Goal: Task Accomplishment & Management: Complete application form

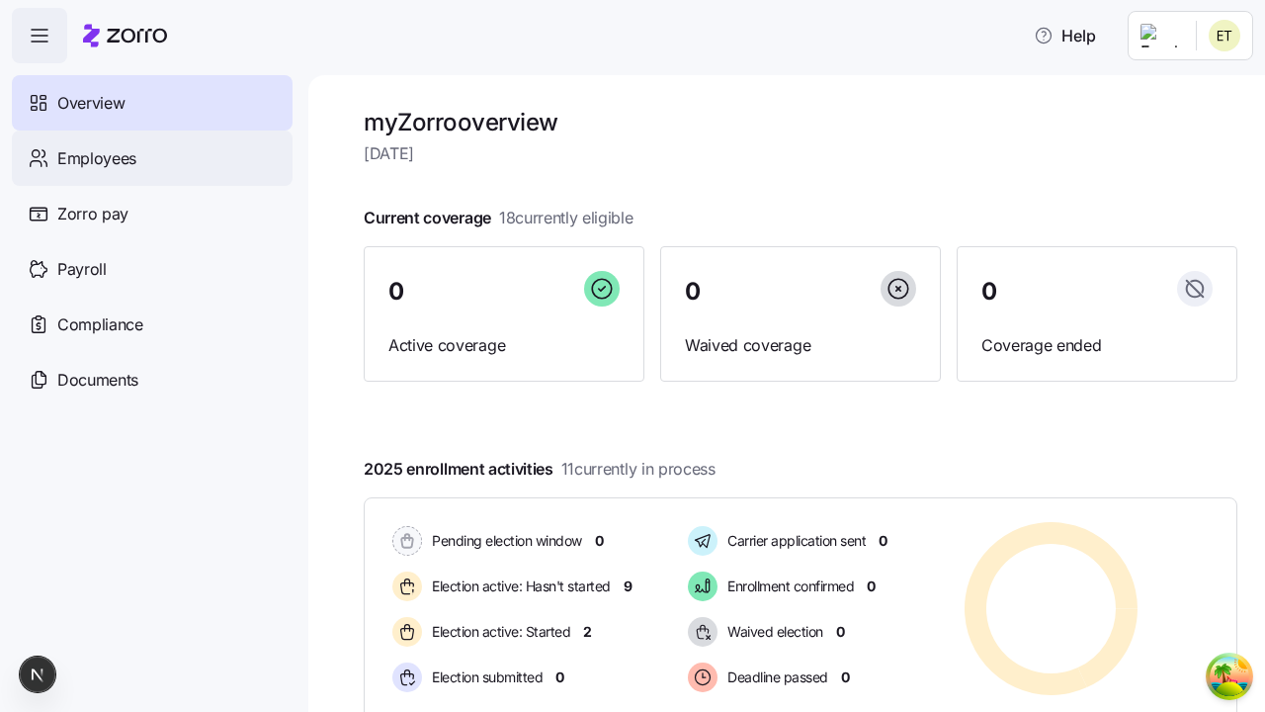
click at [96, 157] on span "Employees" at bounding box center [96, 158] width 79 height 25
click at [1161, 180] on html "Help Not Available Overview Employees Zorro pay Payroll Compliance Documents my…" at bounding box center [632, 350] width 1265 height 700
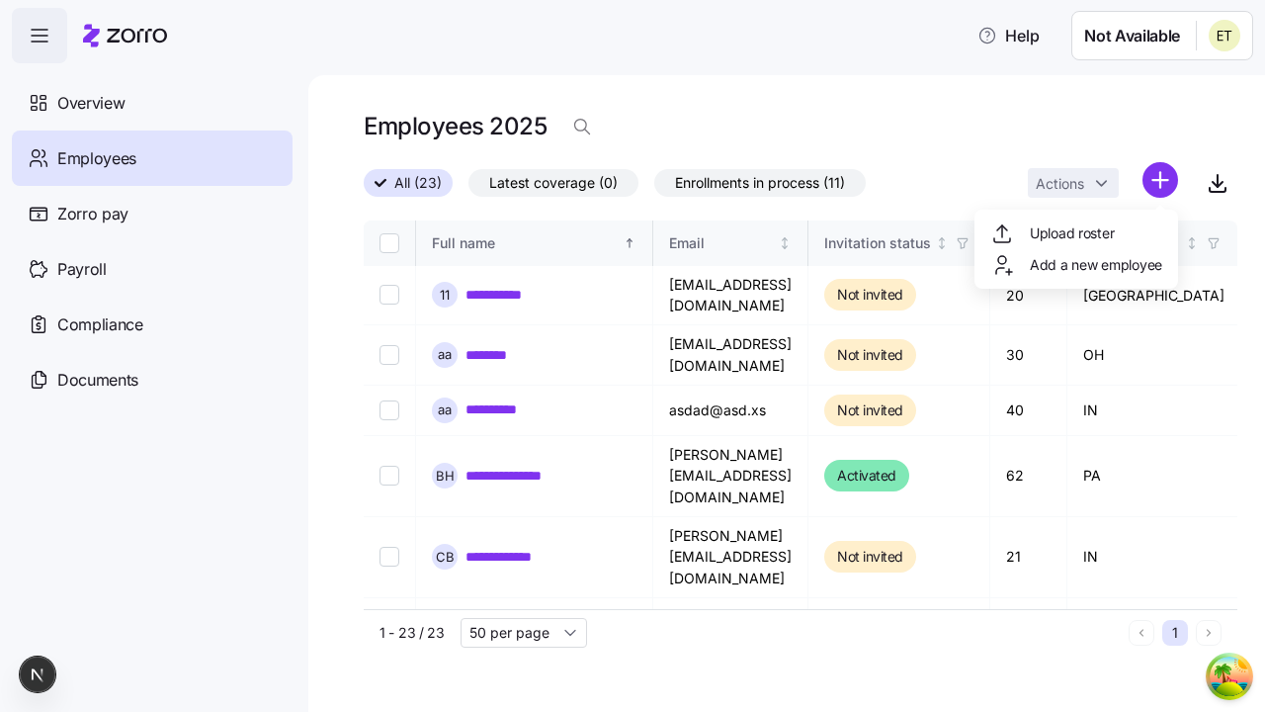
click at [1076, 265] on span "Add a new employee" at bounding box center [1096, 265] width 132 height 20
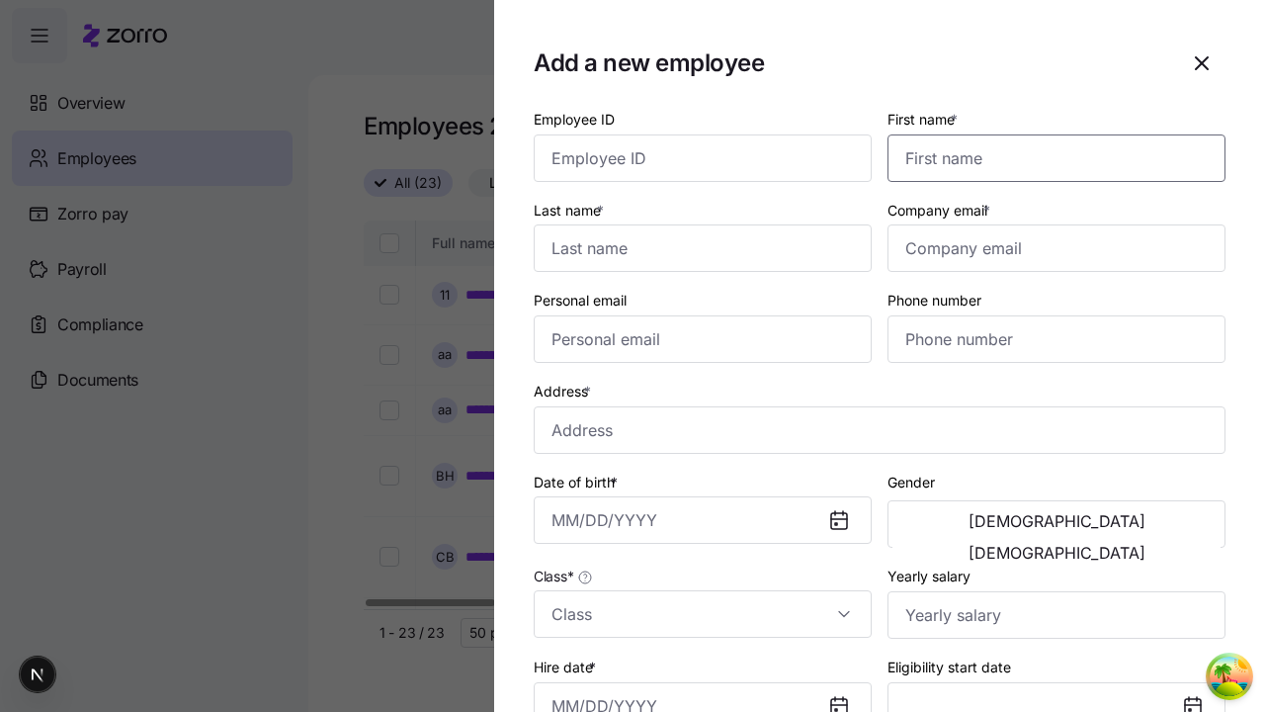
click at [1049, 134] on input "First name *" at bounding box center [1057, 157] width 338 height 47
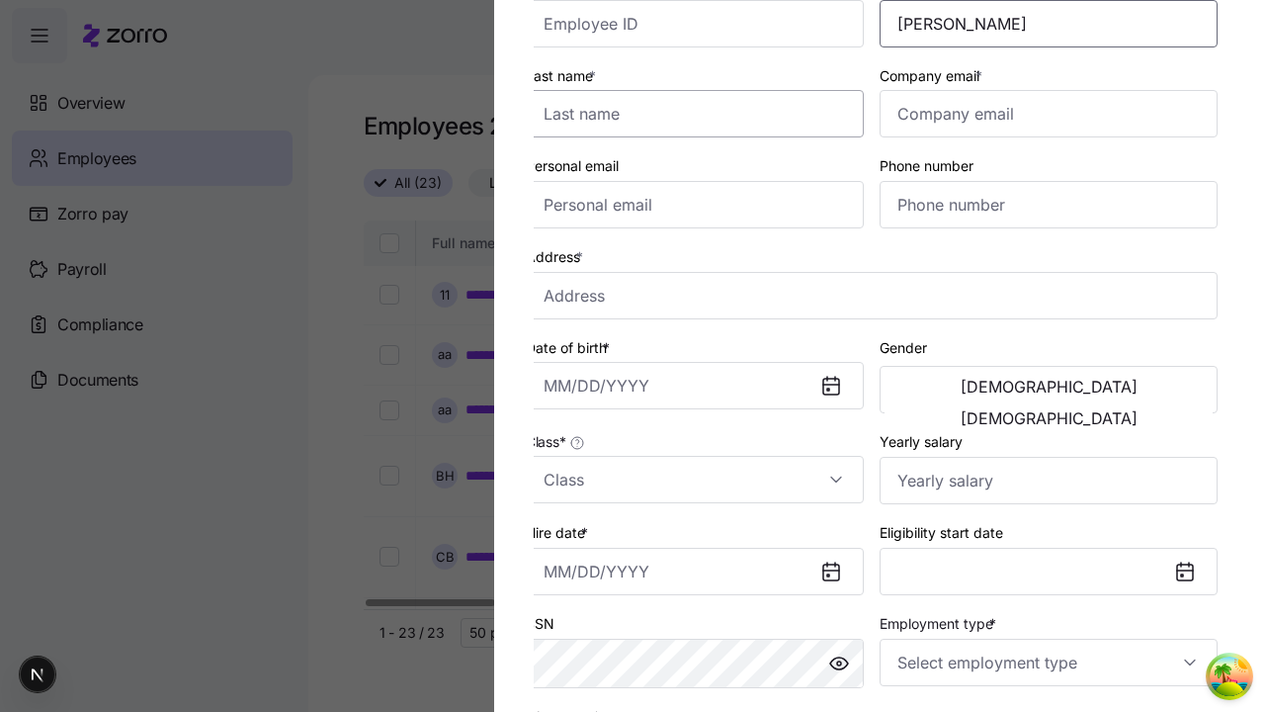
type input "Jerry"
click at [703, 114] on input "Last name *" at bounding box center [695, 113] width 338 height 47
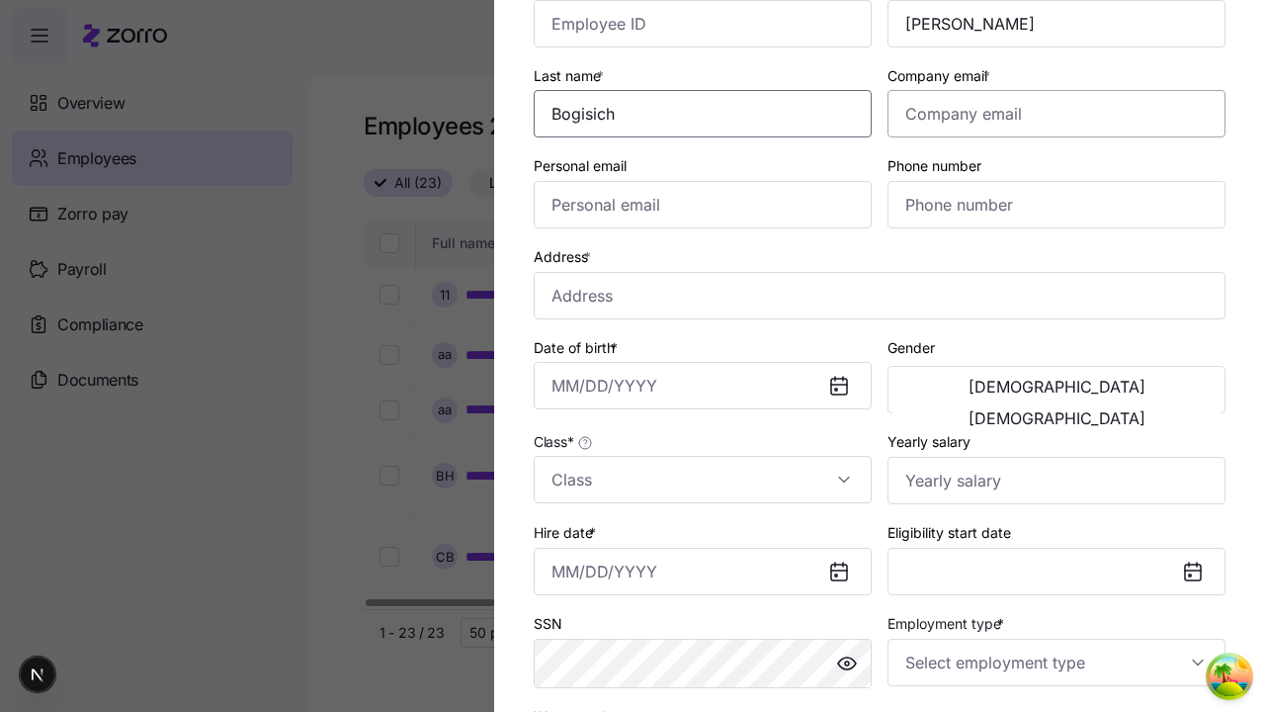
type input "Bogisich"
click at [1057, 114] on input "Company email *" at bounding box center [1057, 113] width 338 height 47
type input "guillermo.collier@hotmail.com"
click at [703, 205] on input "Personal email" at bounding box center [703, 204] width 338 height 47
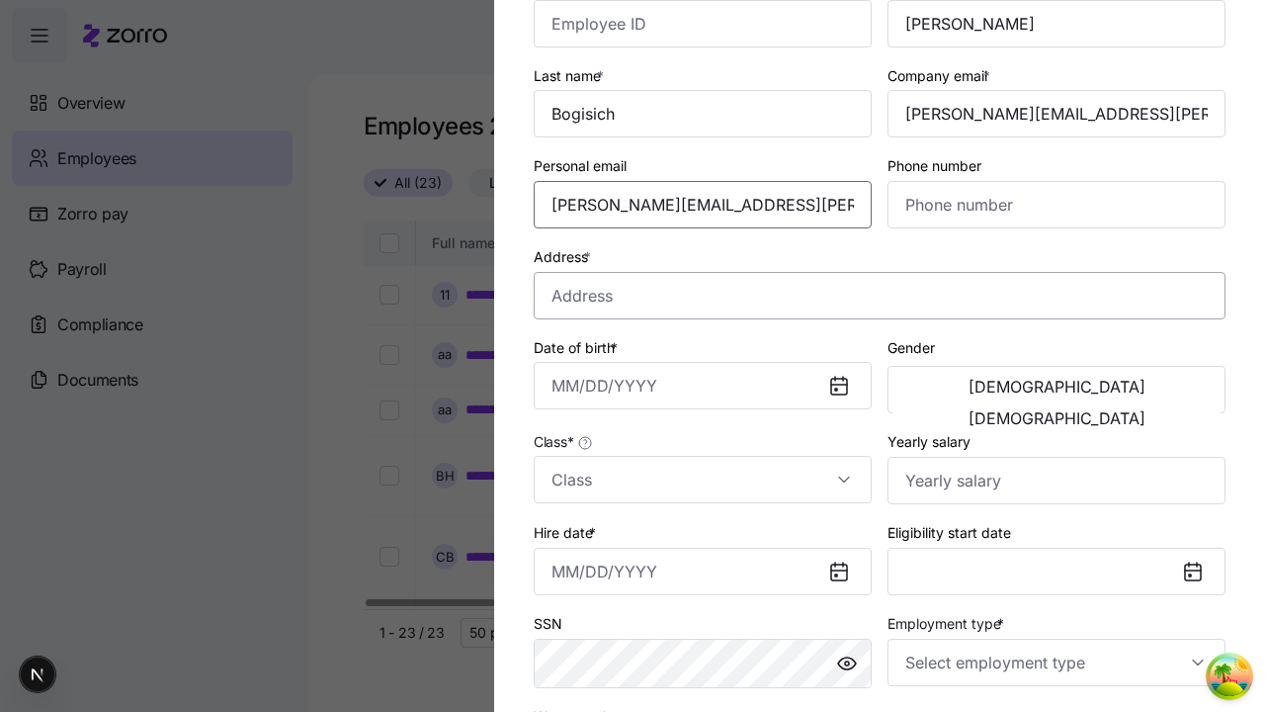
type input "guillermo.collier@hotmail.com"
click at [880, 295] on input "Address *" at bounding box center [880, 295] width 692 height 47
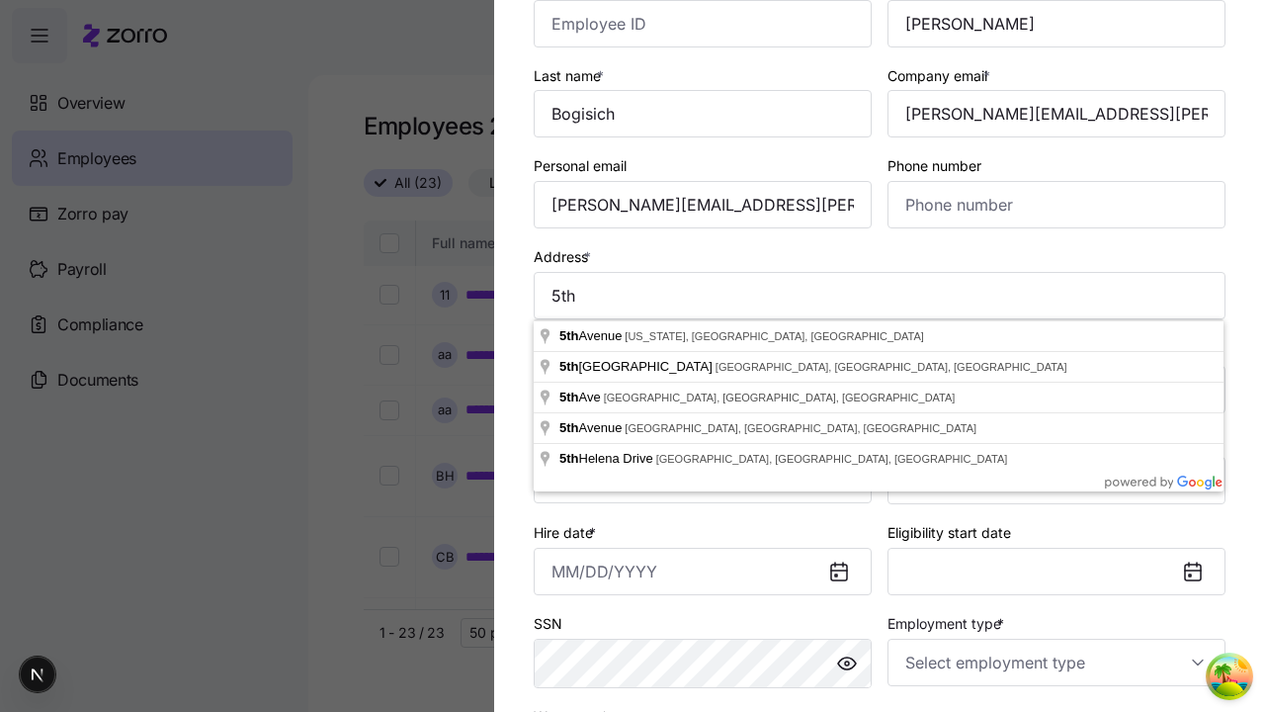
type input "5th Ave, New York, NY, USA"
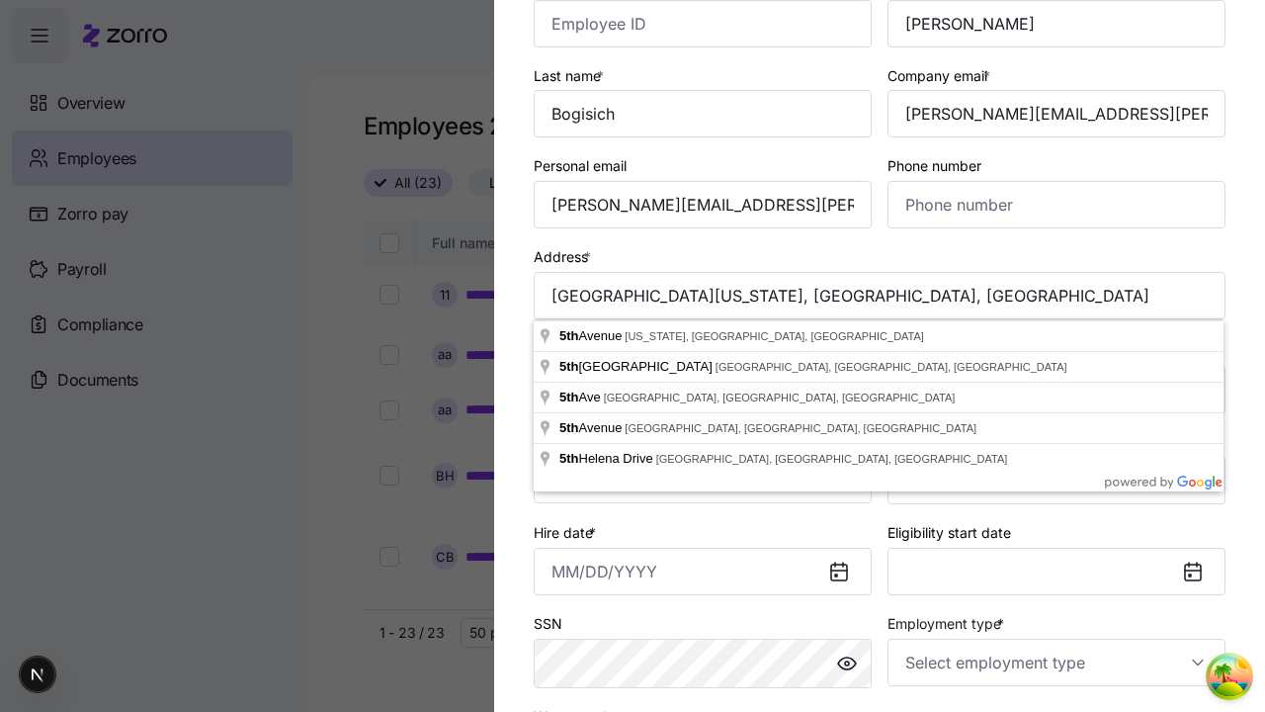
click at [703, 386] on input "Date of birth *" at bounding box center [703, 385] width 338 height 47
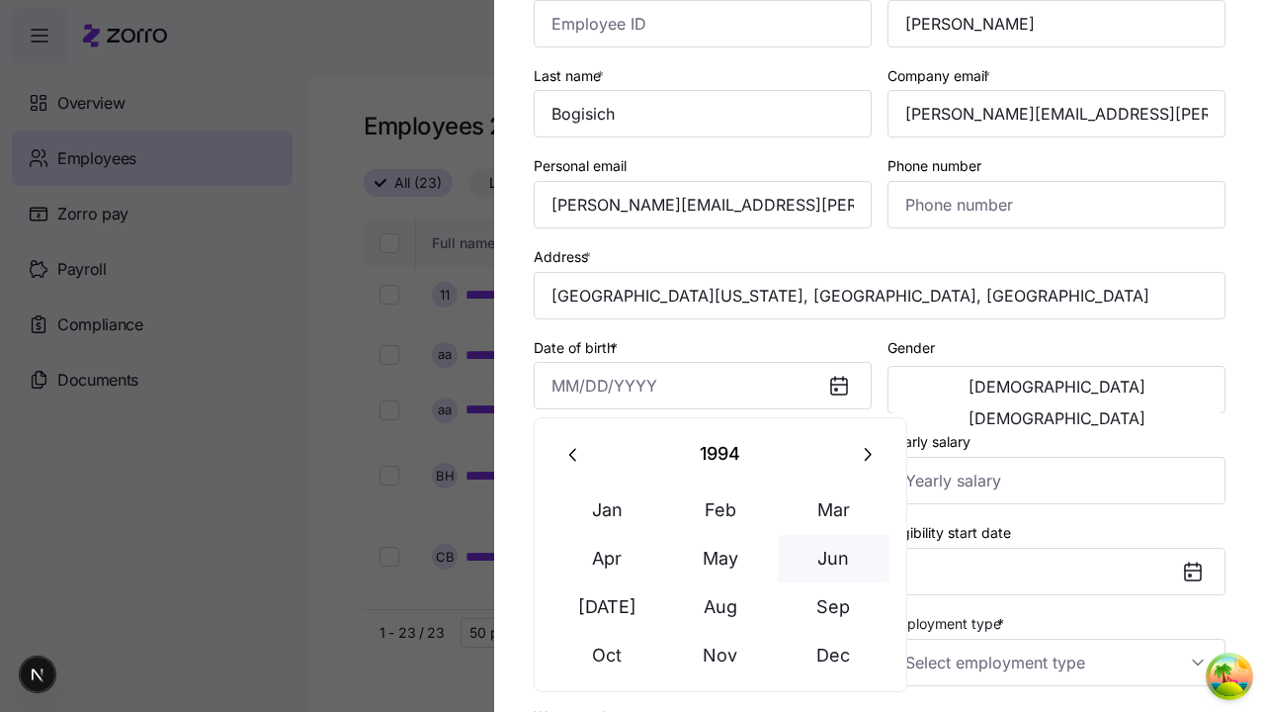
click at [833, 558] on button "Jun" at bounding box center [834, 558] width 113 height 47
type input "June 24, 1994"
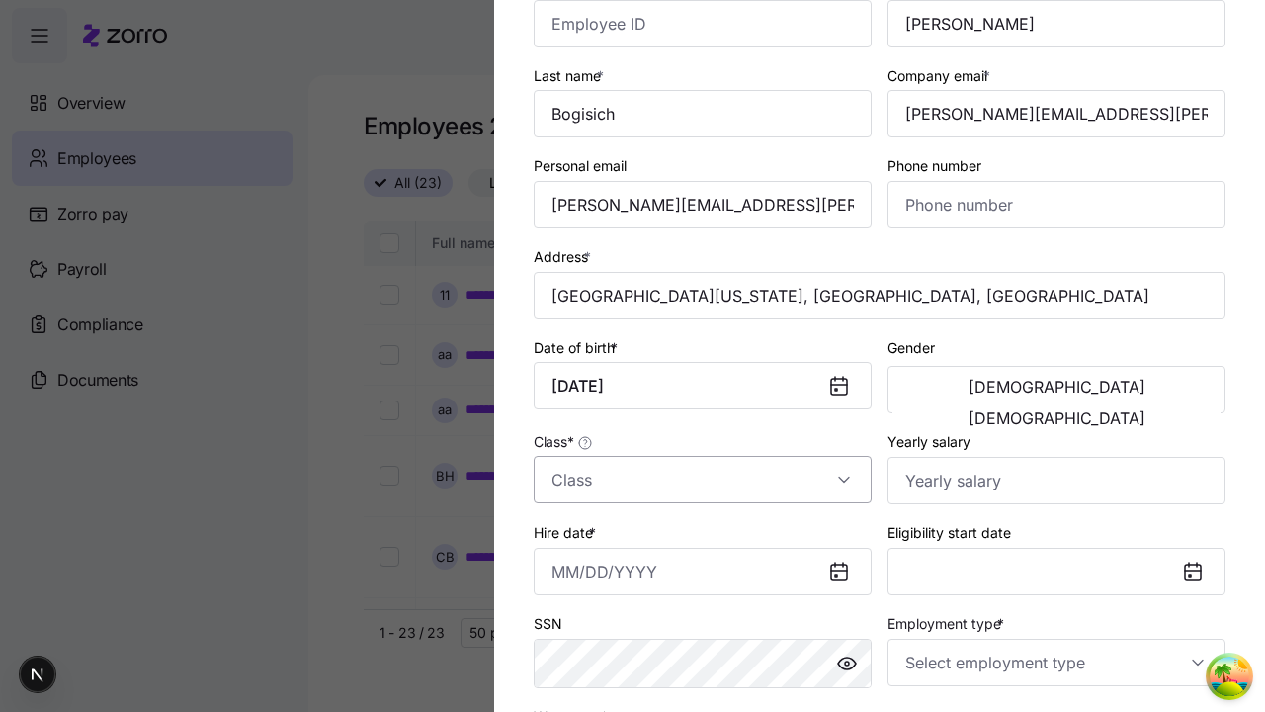
click at [975, 390] on span "Male" at bounding box center [1057, 387] width 177 height 16
click at [703, 479] on input "Class *" at bounding box center [703, 479] width 338 height 47
click at [0, 0] on div "class1" at bounding box center [0, 0] width 0 height 0
type input "class1"
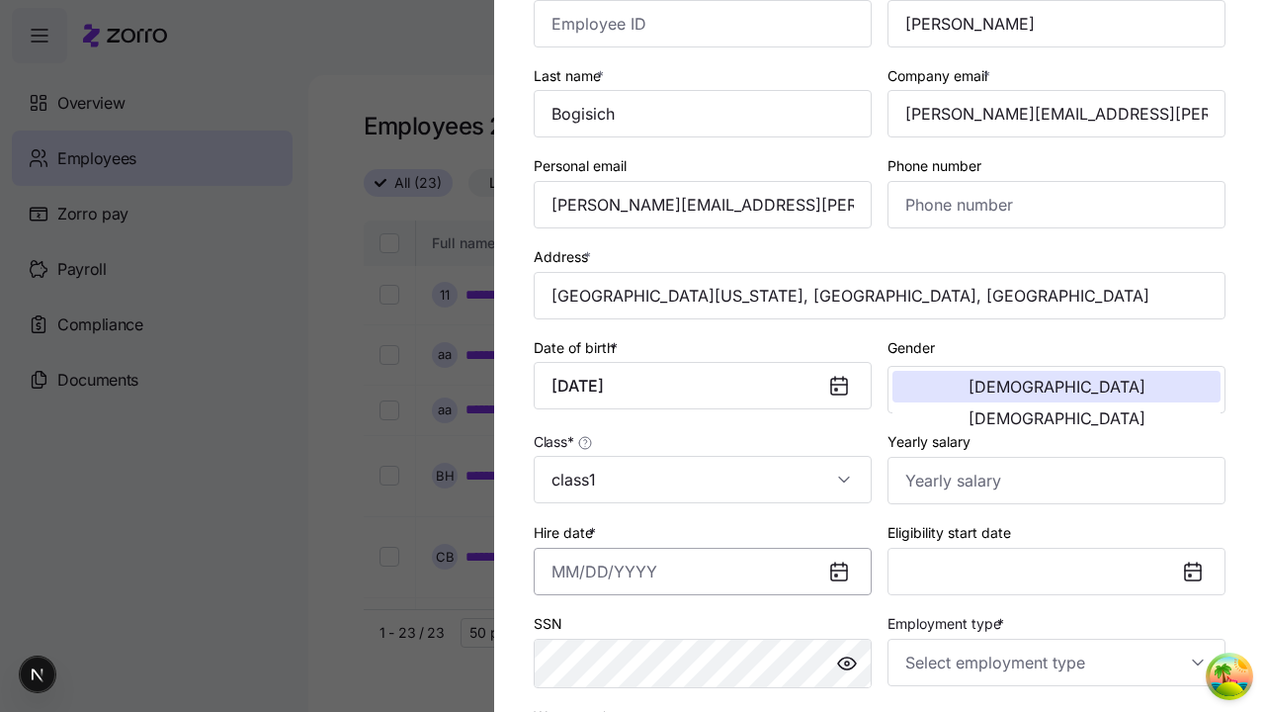
click at [703, 570] on input "Hire date *" at bounding box center [703, 571] width 338 height 47
type input "September 19, 2025"
click at [1057, 661] on input "Employment type *" at bounding box center [1057, 662] width 338 height 47
click at [0, 0] on div "Full Time" at bounding box center [0, 0] width 0 height 0
type input "Full Time"
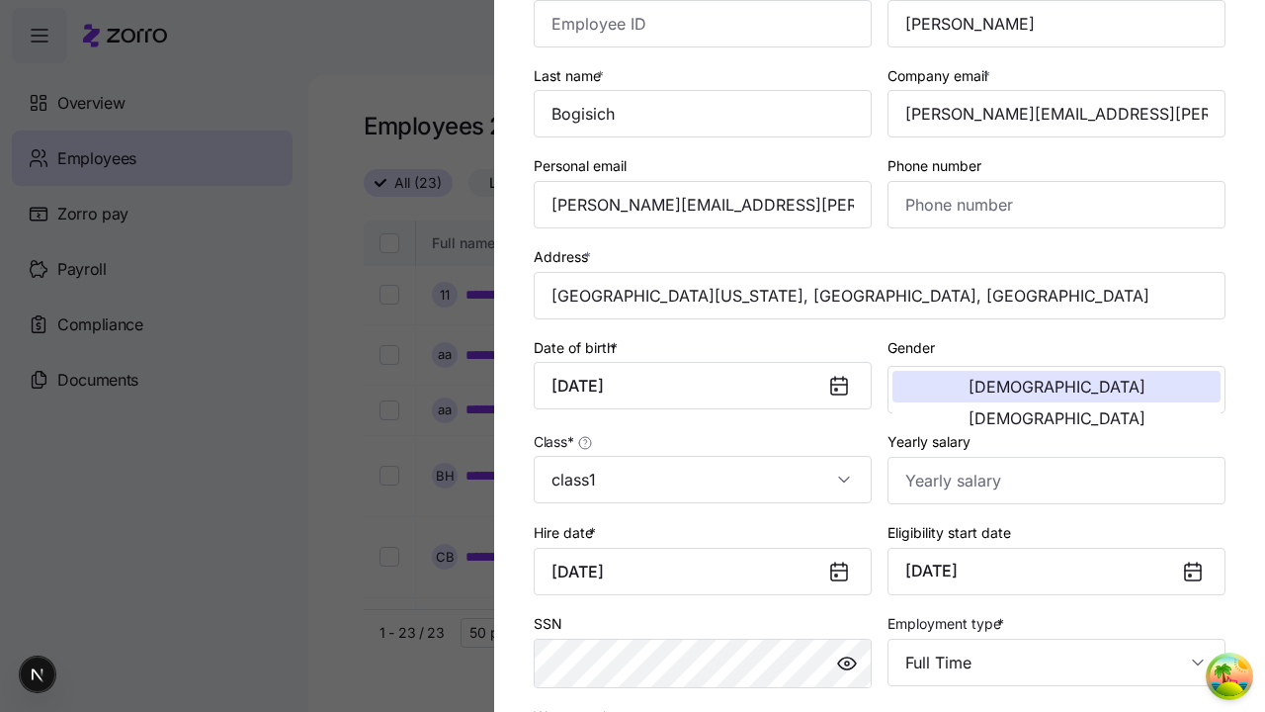
click at [0, 0] on div "Salary" at bounding box center [0, 0] width 0 height 0
type input "Salary"
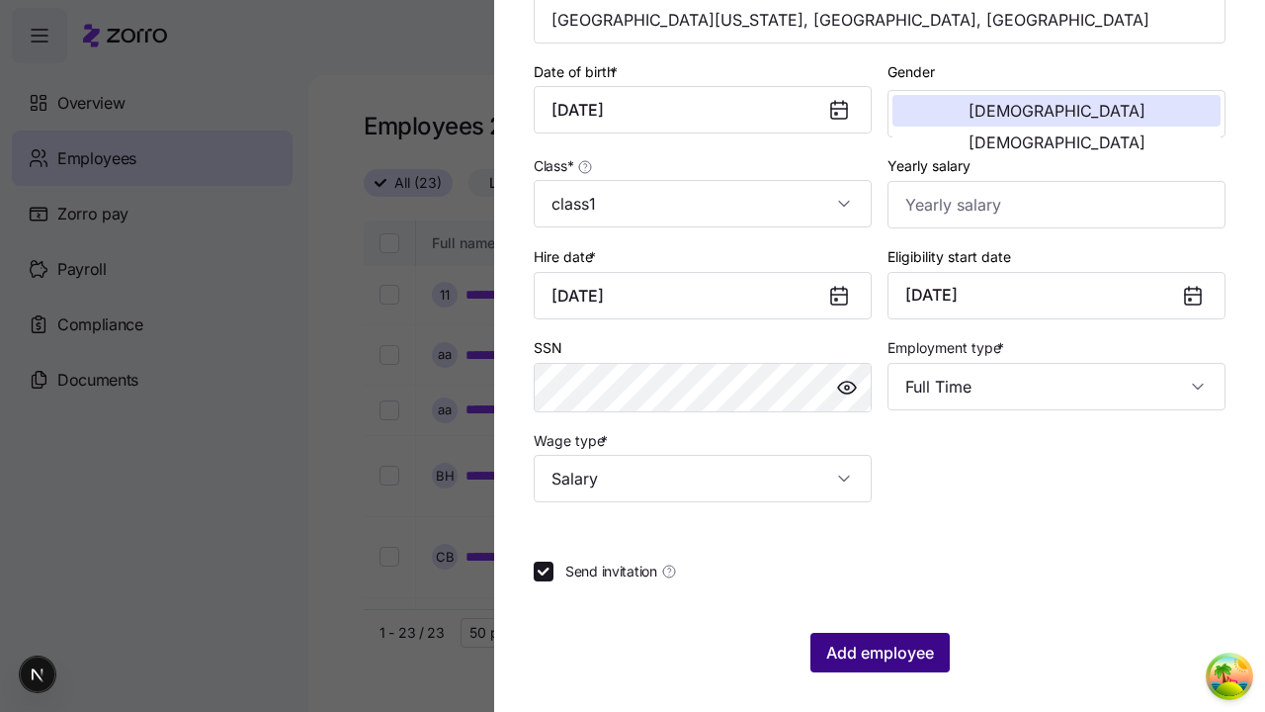
click at [879, 653] on span "Add employee" at bounding box center [881, 653] width 108 height 24
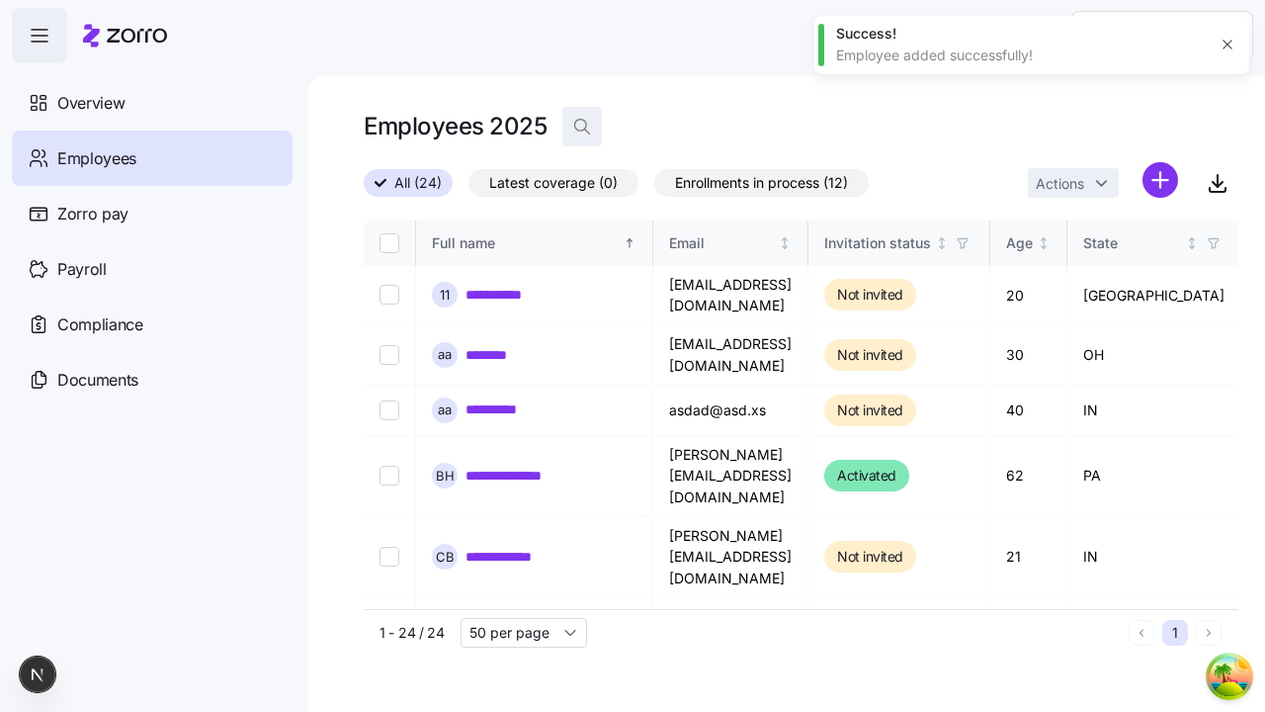
click at [581, 127] on icon "button" at bounding box center [582, 127] width 20 height 20
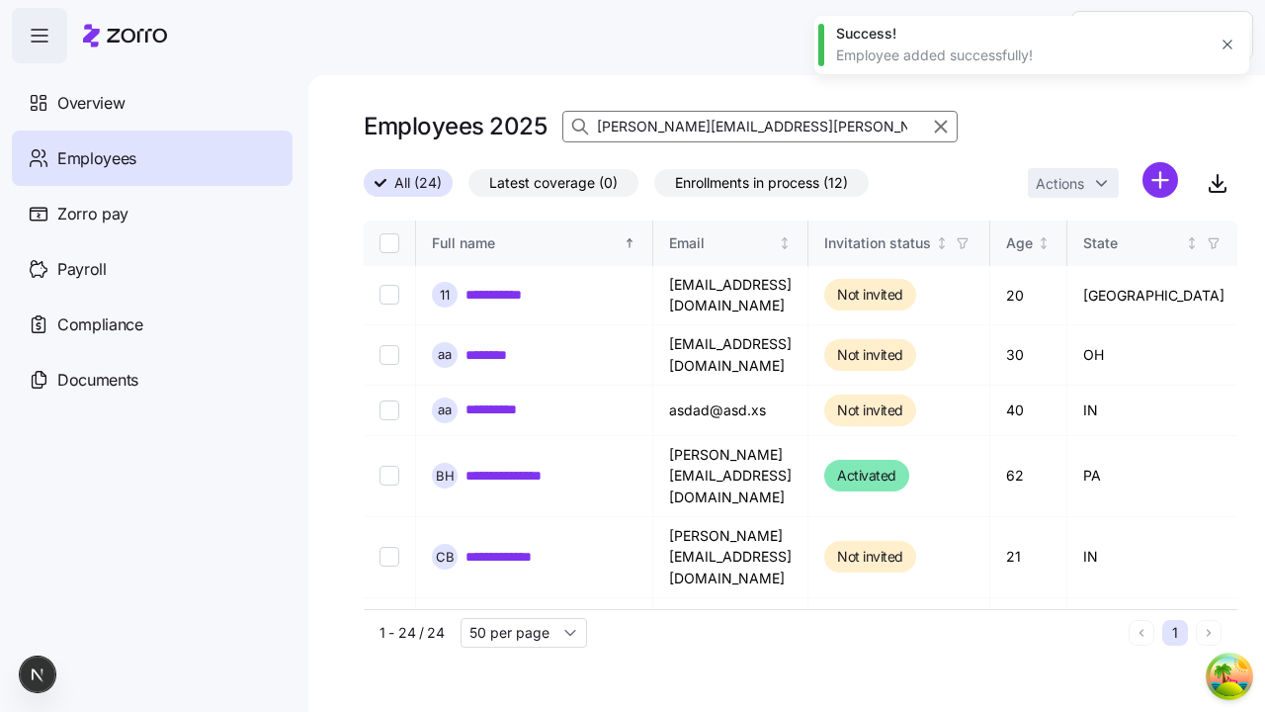
type input "guillermo.collier@hotmail.com"
checkbox input "true"
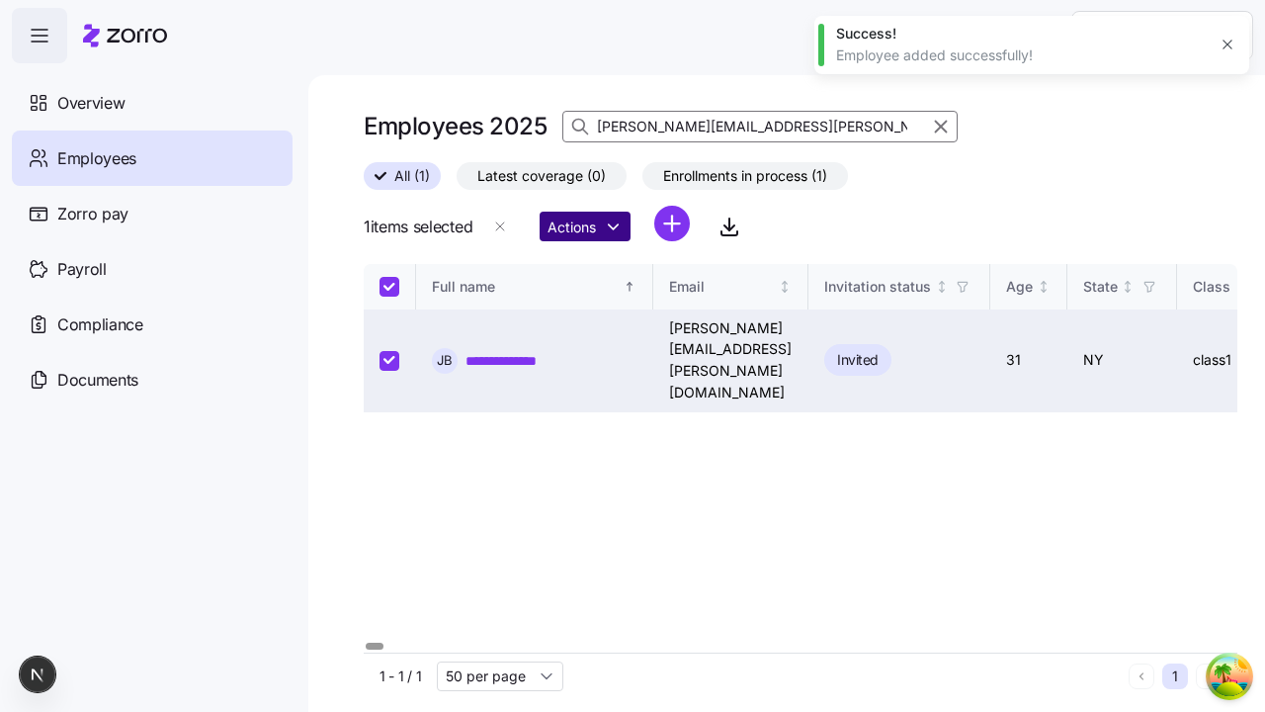
click at [590, 226] on html "**********" at bounding box center [632, 350] width 1265 height 700
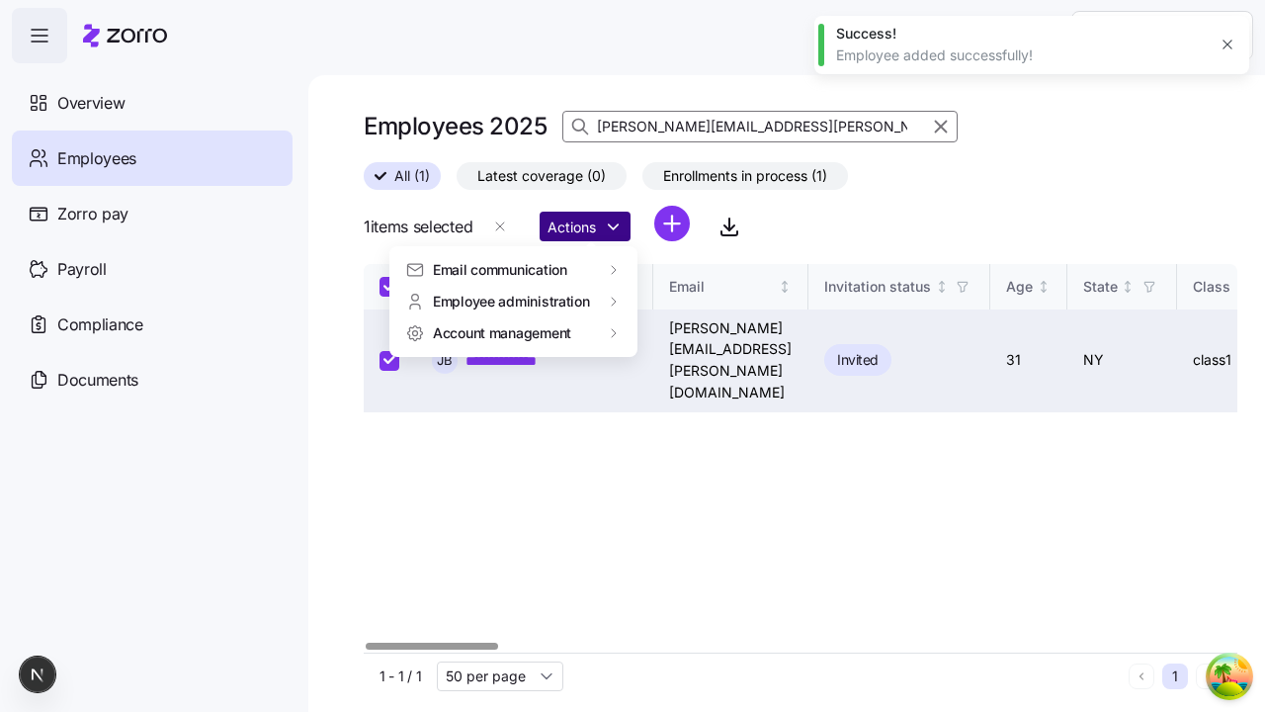
click at [500, 269] on span "Email communication" at bounding box center [500, 270] width 134 height 20
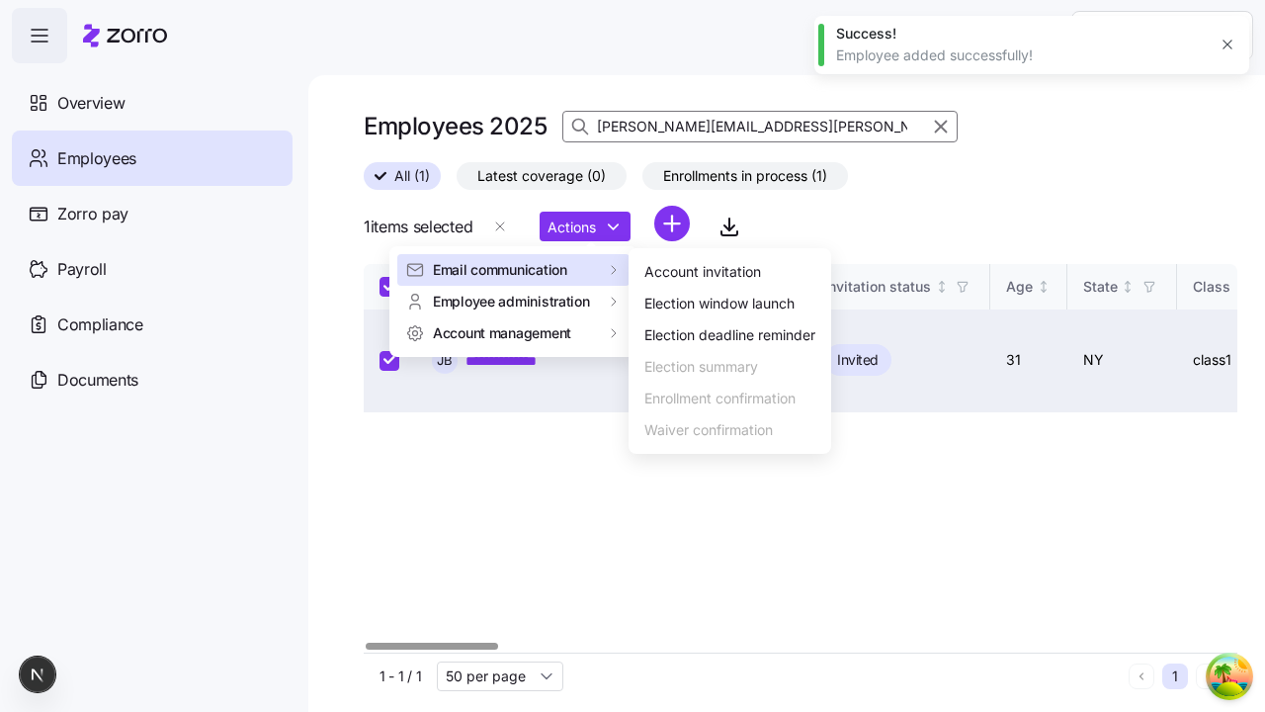
click at [732, 272] on div "Account invitation" at bounding box center [703, 272] width 117 height 22
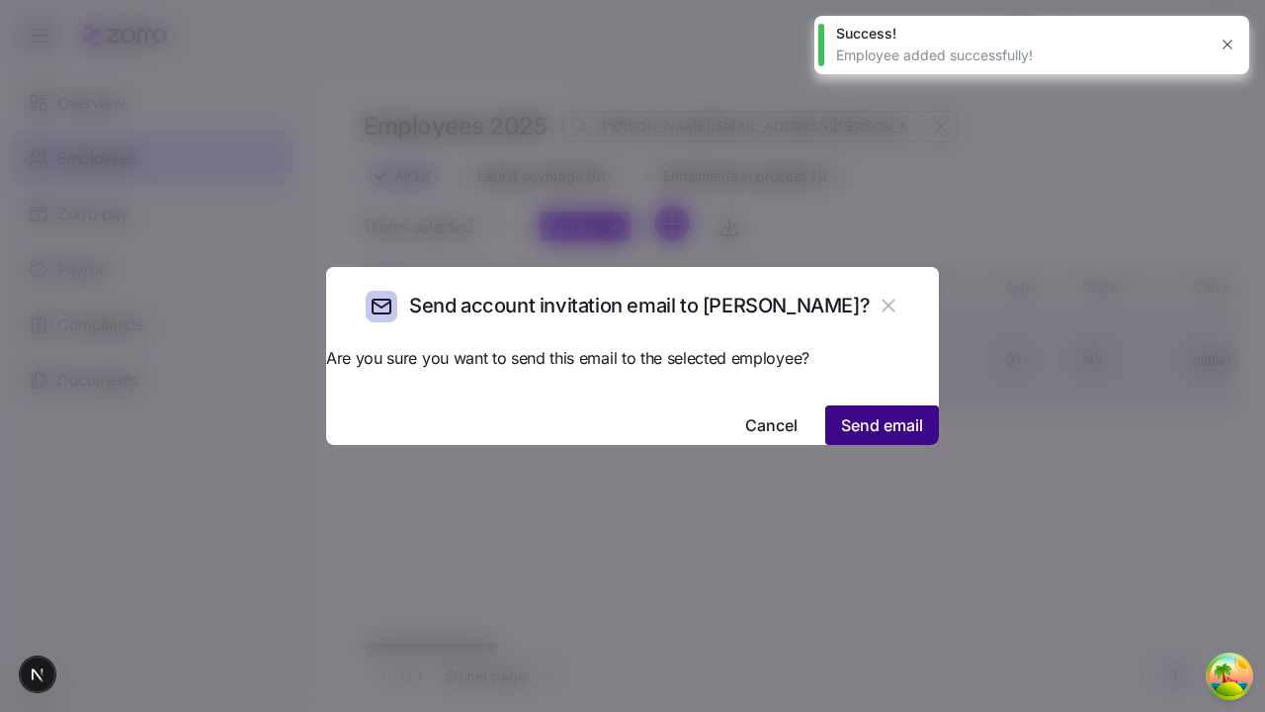
click at [841, 413] on span "Send email" at bounding box center [882, 425] width 82 height 24
